Goal: Information Seeking & Learning: Find specific fact

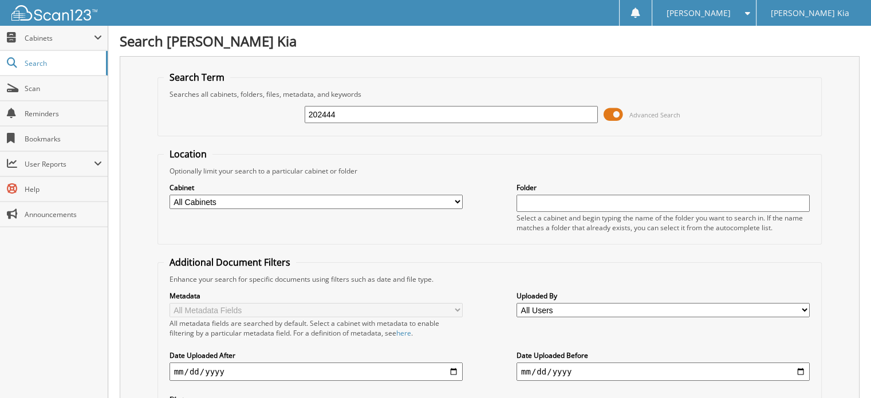
drag, startPoint x: 339, startPoint y: 115, endPoint x: 283, endPoint y: 112, distance: 56.2
click at [283, 112] on div "202444 Advanced Search" at bounding box center [490, 114] width 652 height 31
type input "203448"
drag, startPoint x: 347, startPoint y: 112, endPoint x: 273, endPoint y: 109, distance: 73.9
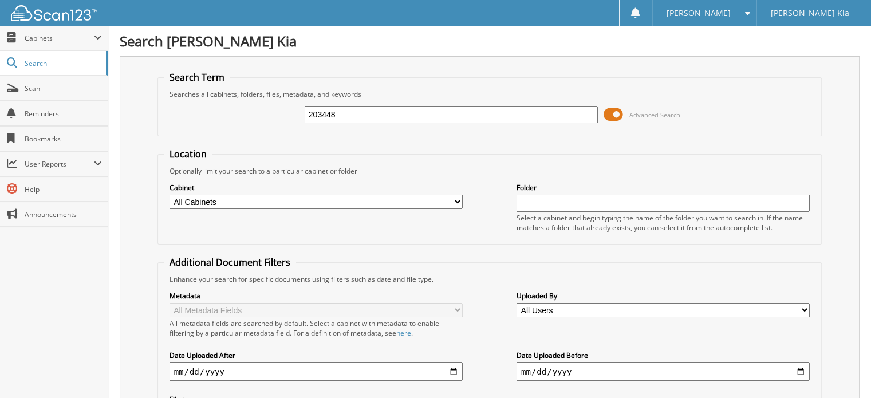
click at [273, 111] on div "203448 Advanced Search" at bounding box center [490, 114] width 652 height 31
type input "202703"
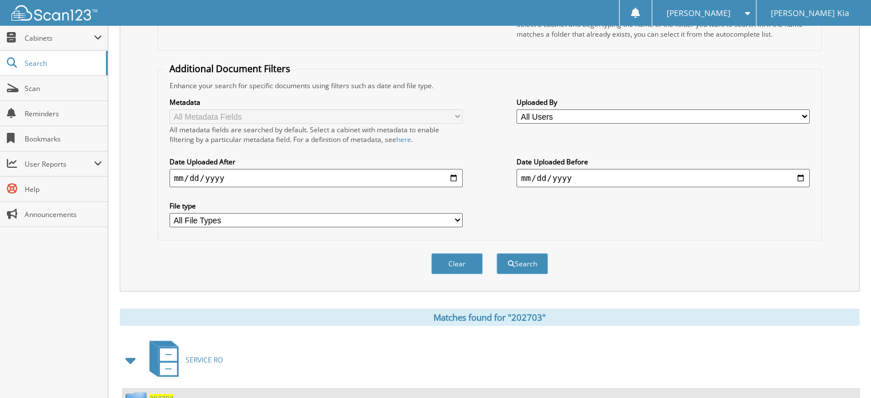
scroll to position [229, 0]
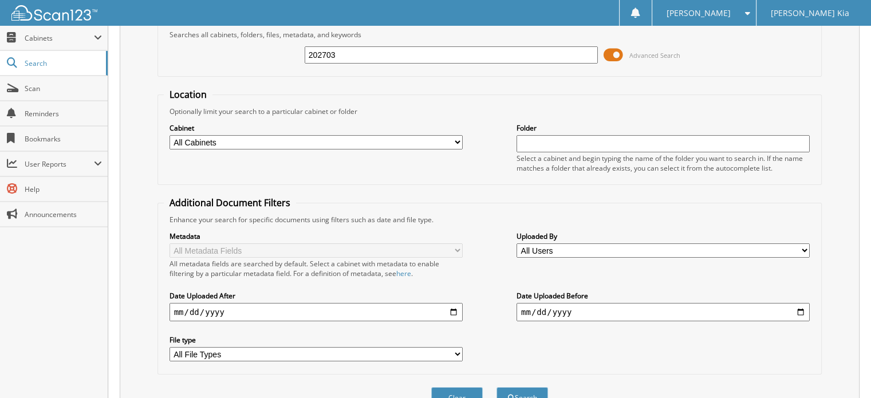
scroll to position [0, 0]
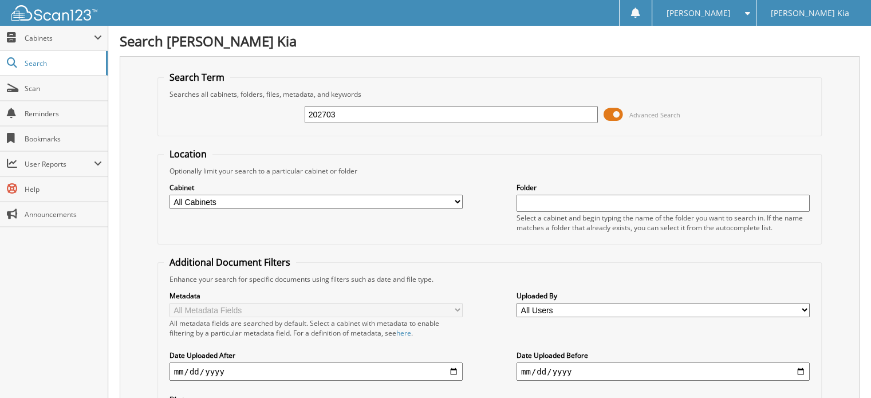
drag, startPoint x: 296, startPoint y: 110, endPoint x: 278, endPoint y: 108, distance: 17.8
click at [278, 109] on div "202703 Advanced Search" at bounding box center [490, 114] width 652 height 31
type input "201661"
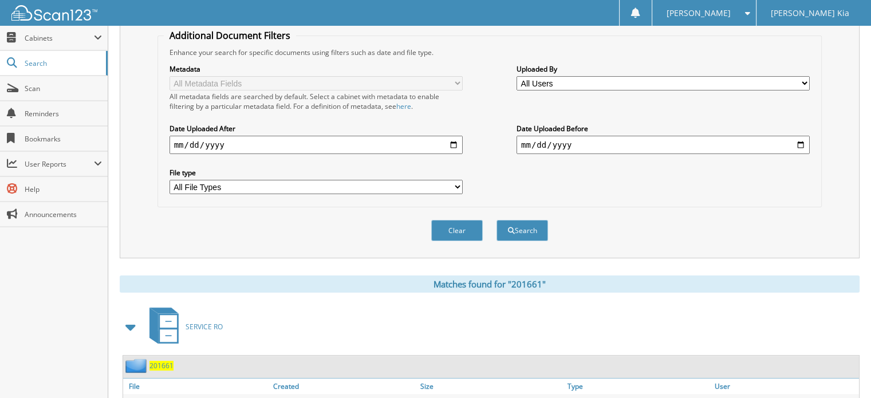
scroll to position [229, 0]
